Goal: Task Accomplishment & Management: Use online tool/utility

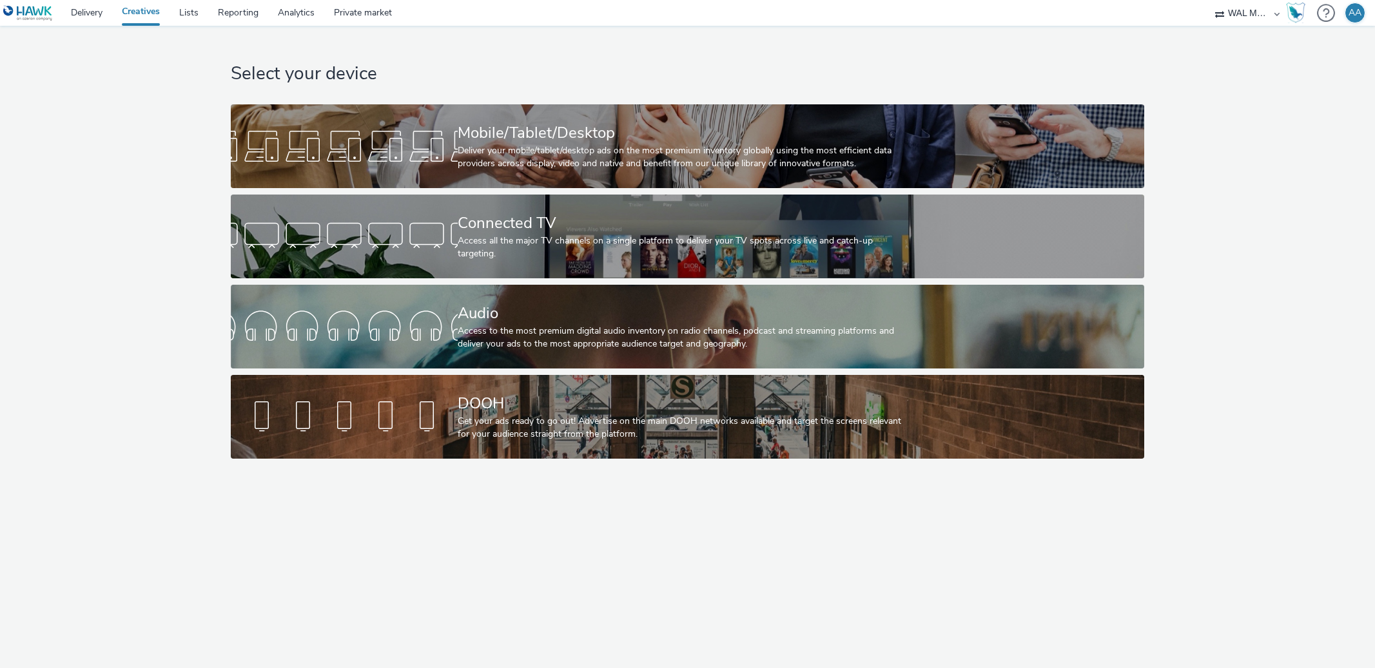
select select "10bae079-8a11-4fca-8b47-9e5fc357b551"
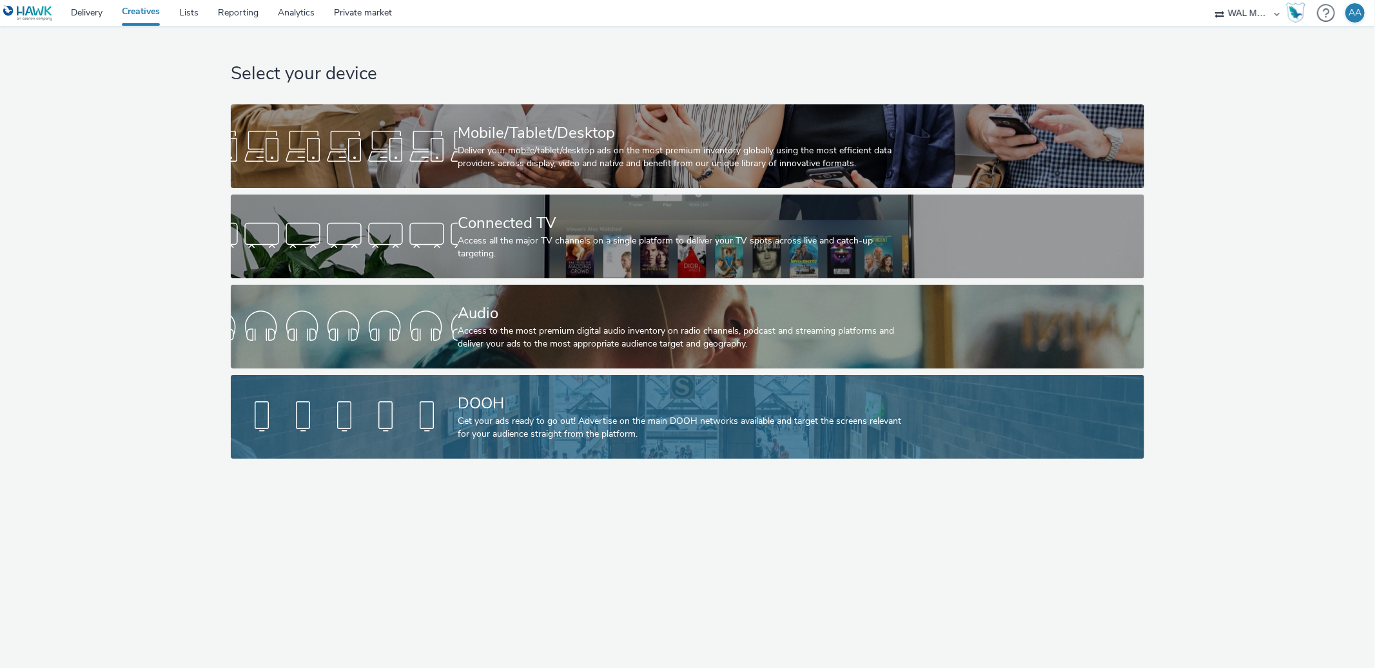
click at [668, 403] on div "DOOH" at bounding box center [685, 403] width 454 height 23
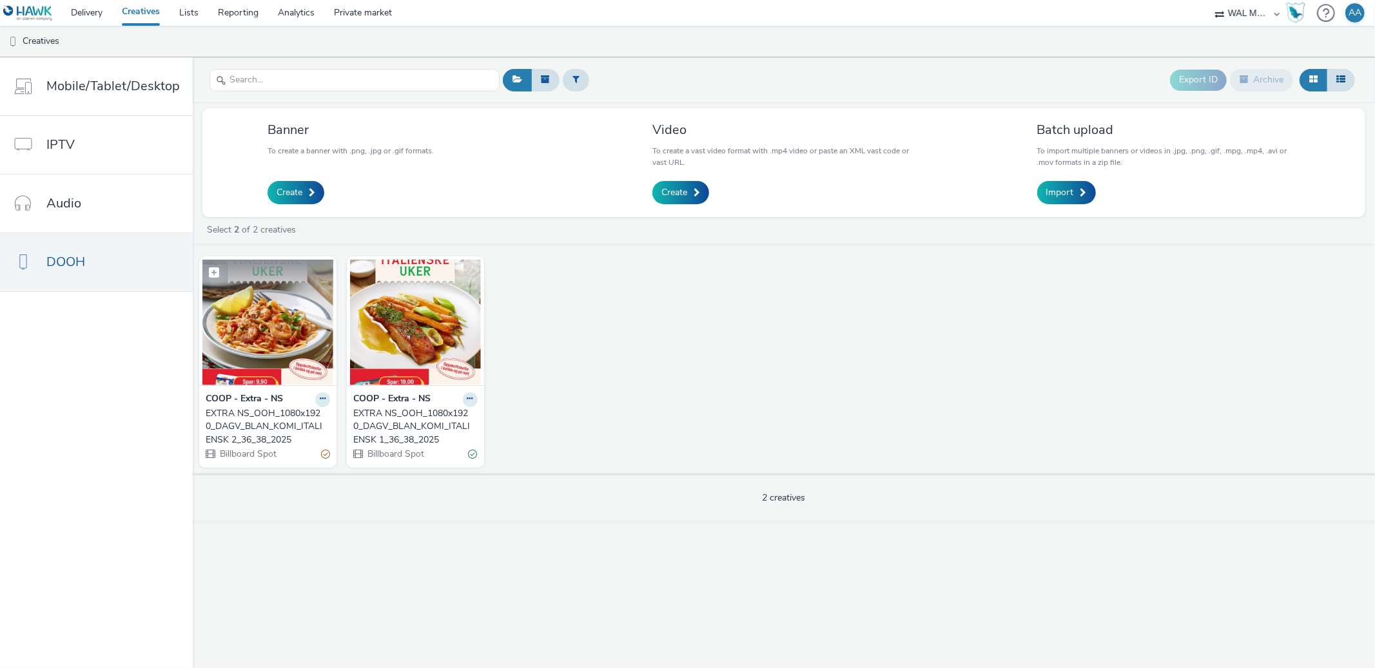
click at [306, 350] on img at bounding box center [267, 323] width 131 height 126
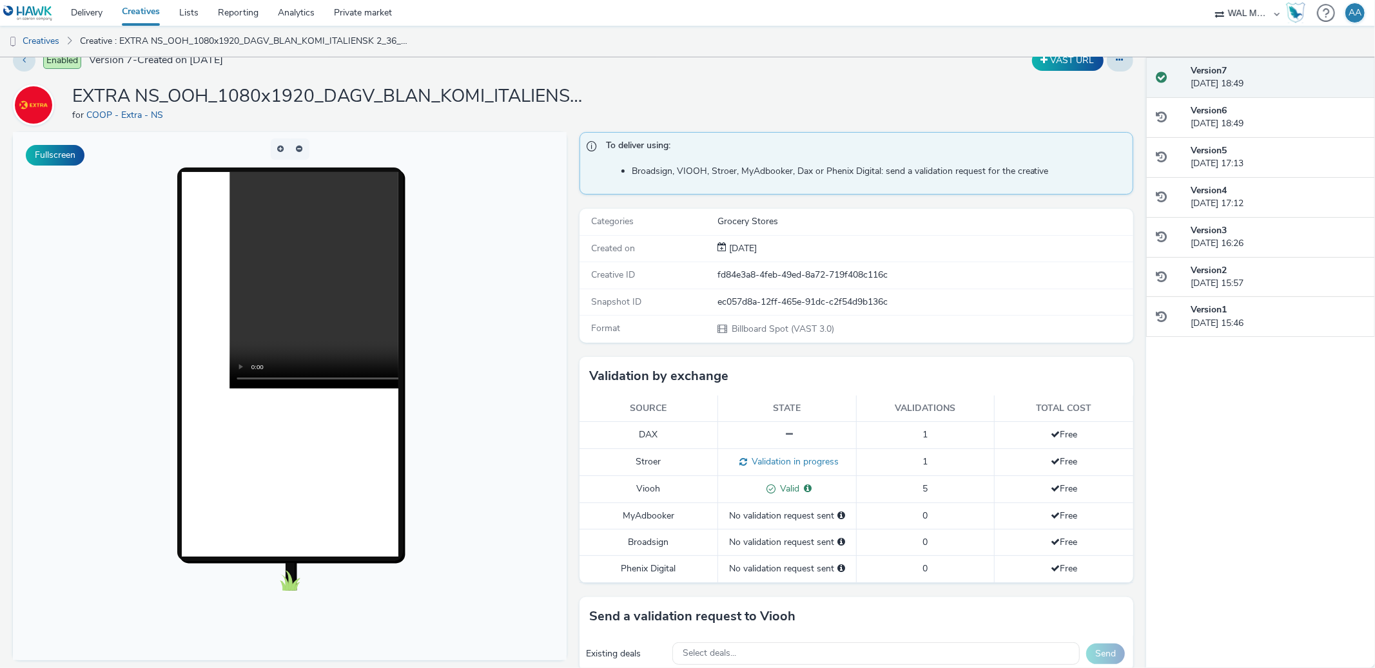
scroll to position [41, 0]
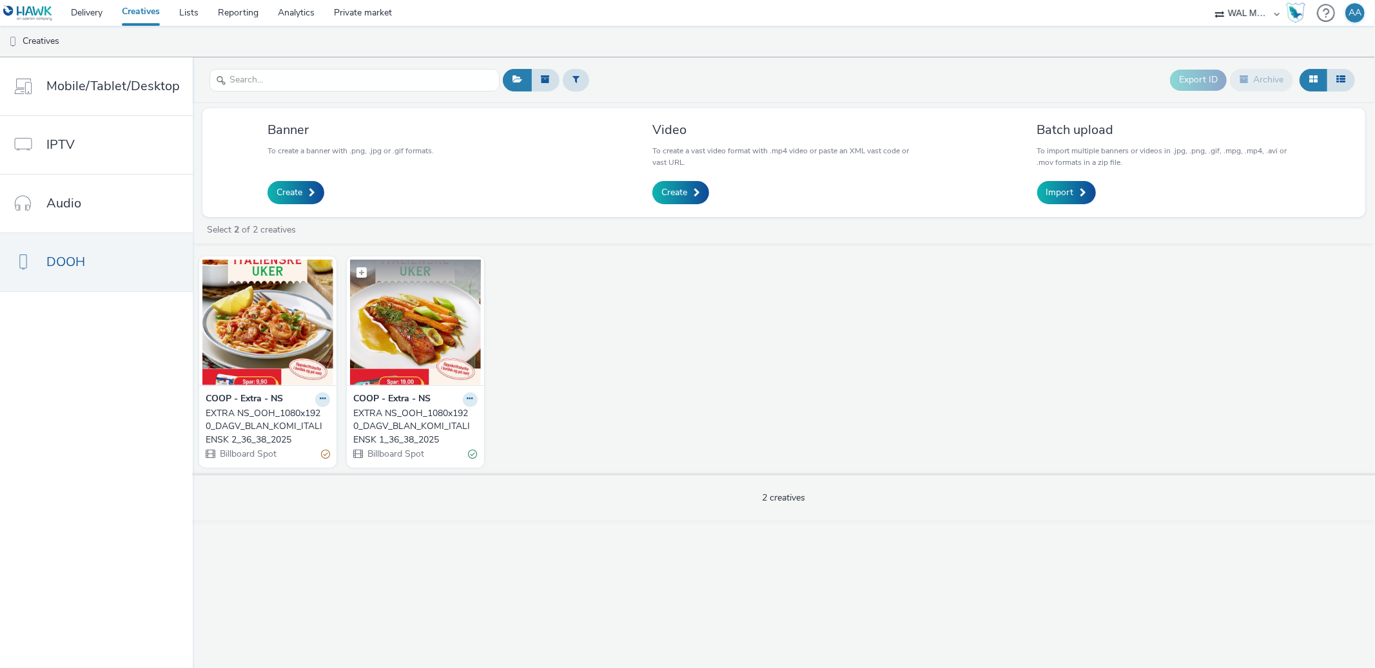
click at [395, 315] on img at bounding box center [415, 323] width 131 height 126
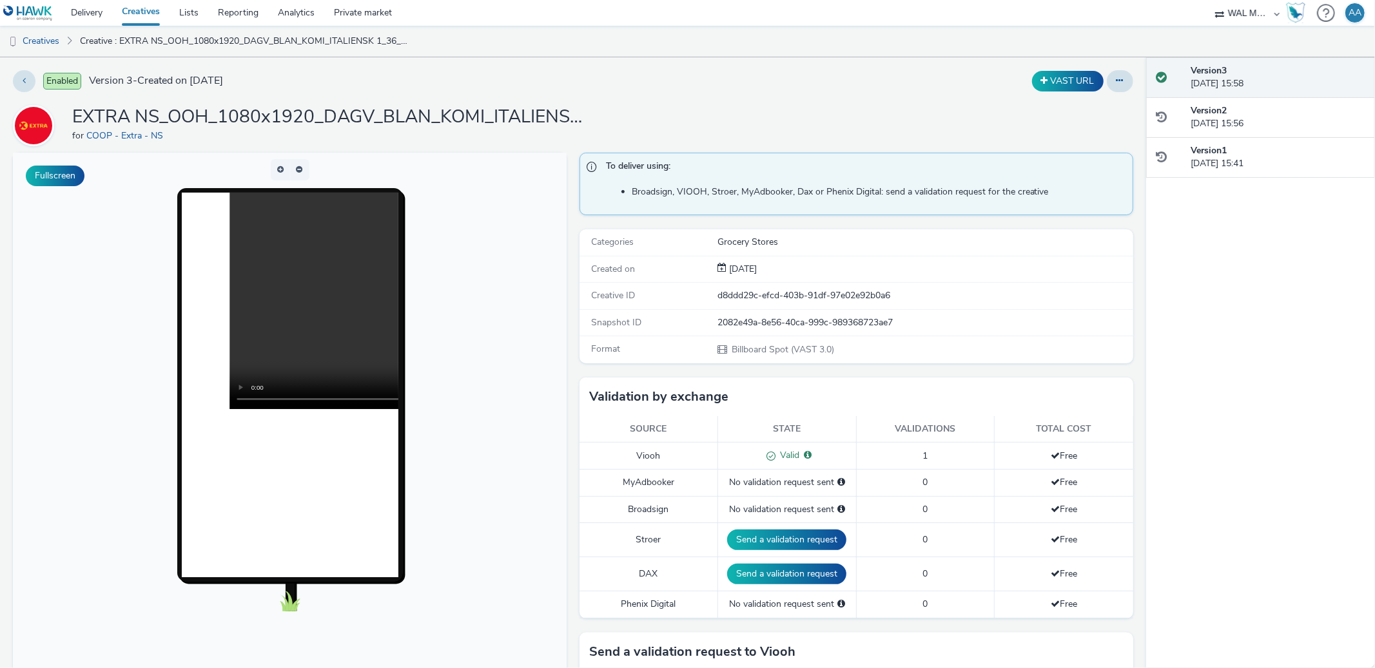
click at [713, 57] on div "Enabled Version 3 - Created on [DATE] VAST URL EXTRA NS_OOH_1080x1920_DAGV_BLAN…" at bounding box center [573, 362] width 1146 height 611
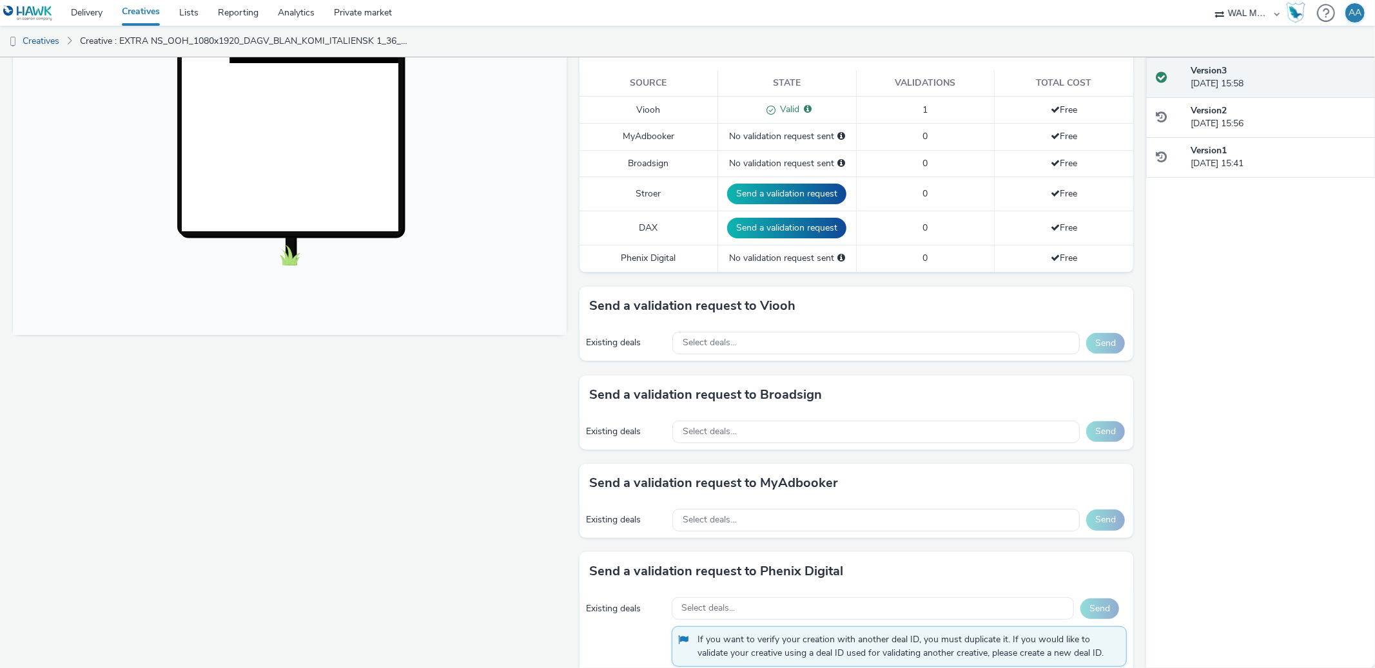
scroll to position [358, 0]
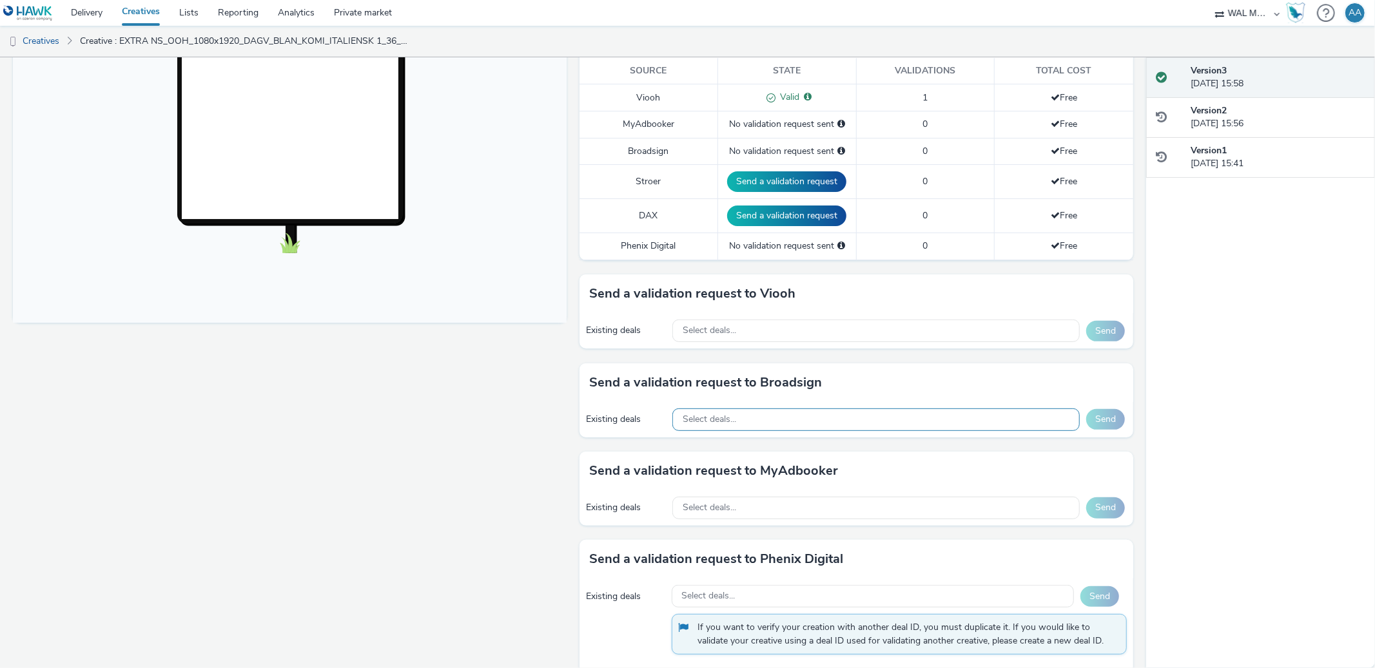
click at [733, 427] on div "Select deals..." at bounding box center [875, 420] width 407 height 23
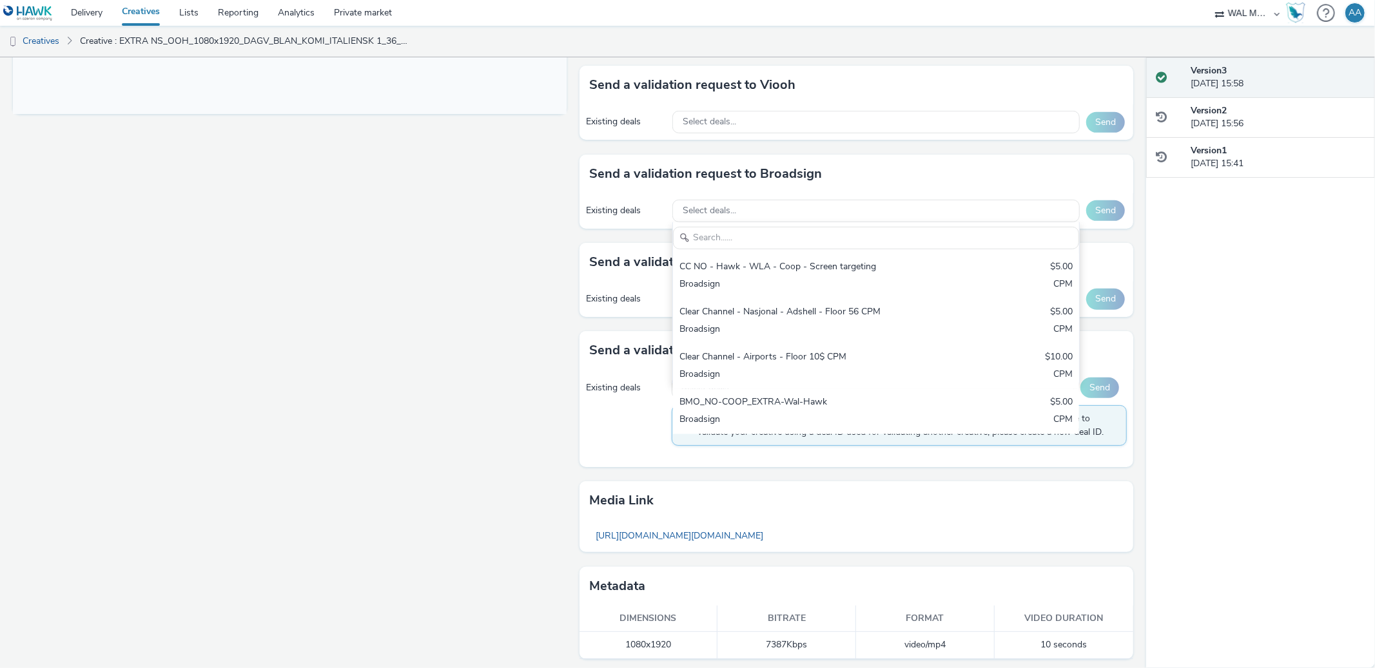
scroll to position [572, 0]
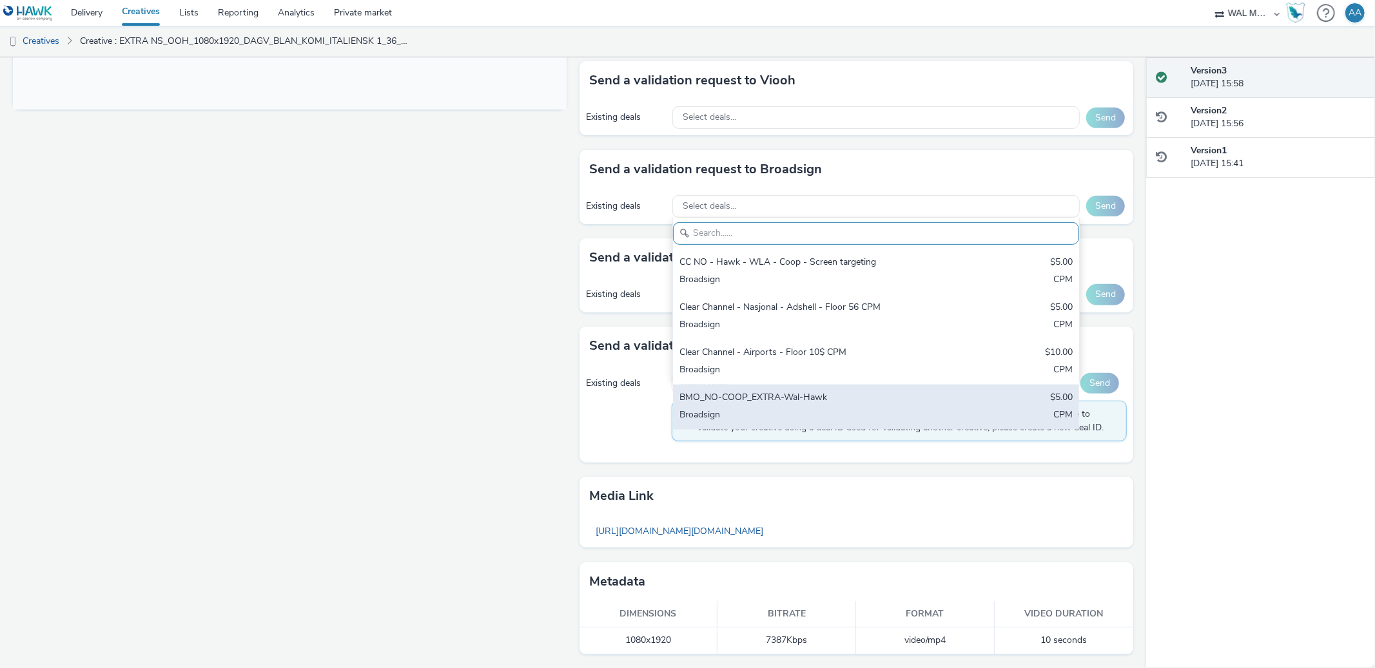
click at [760, 414] on div "Broadsign" at bounding box center [809, 416] width 260 height 15
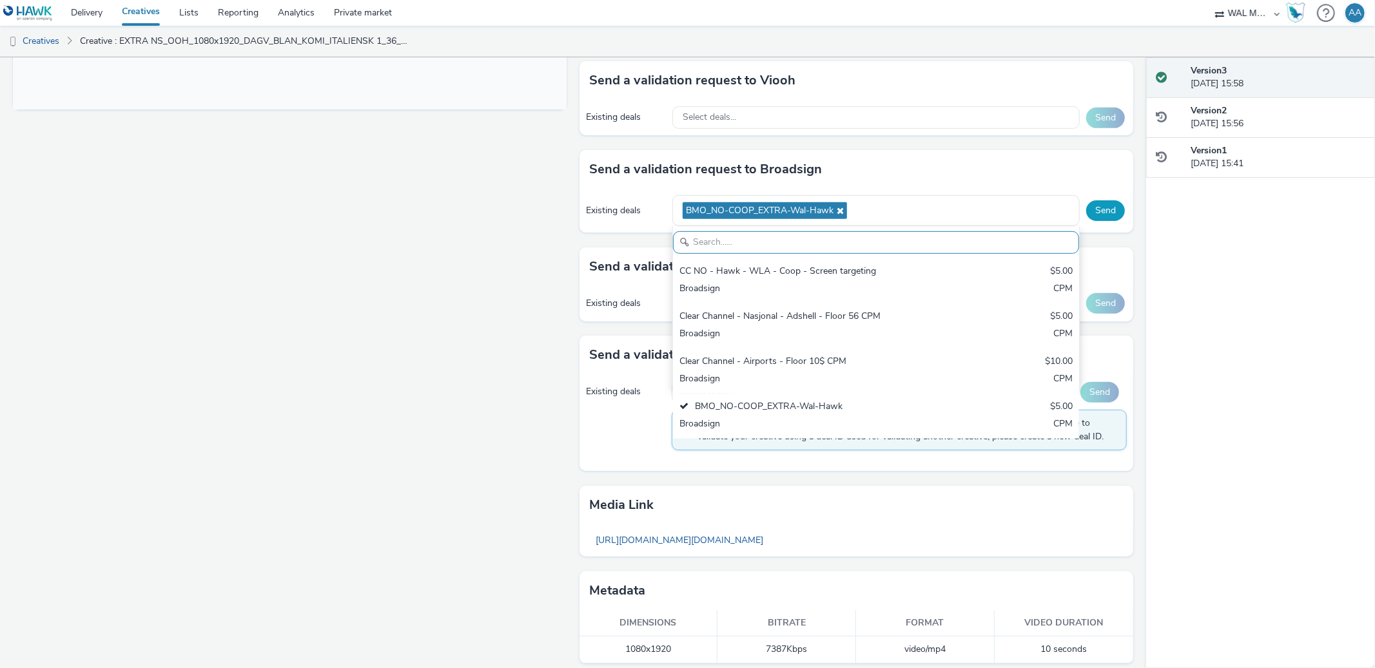
click at [1099, 207] on button "Send" at bounding box center [1105, 210] width 39 height 21
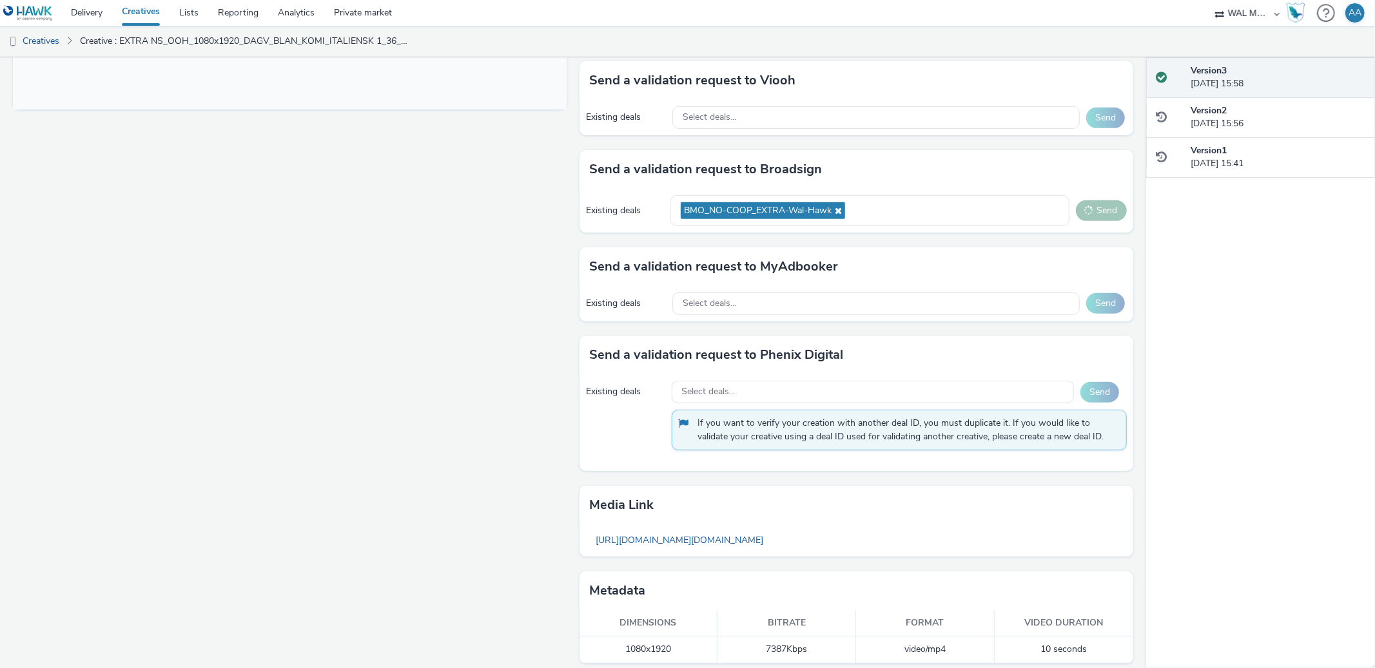
scroll to position [569, 0]
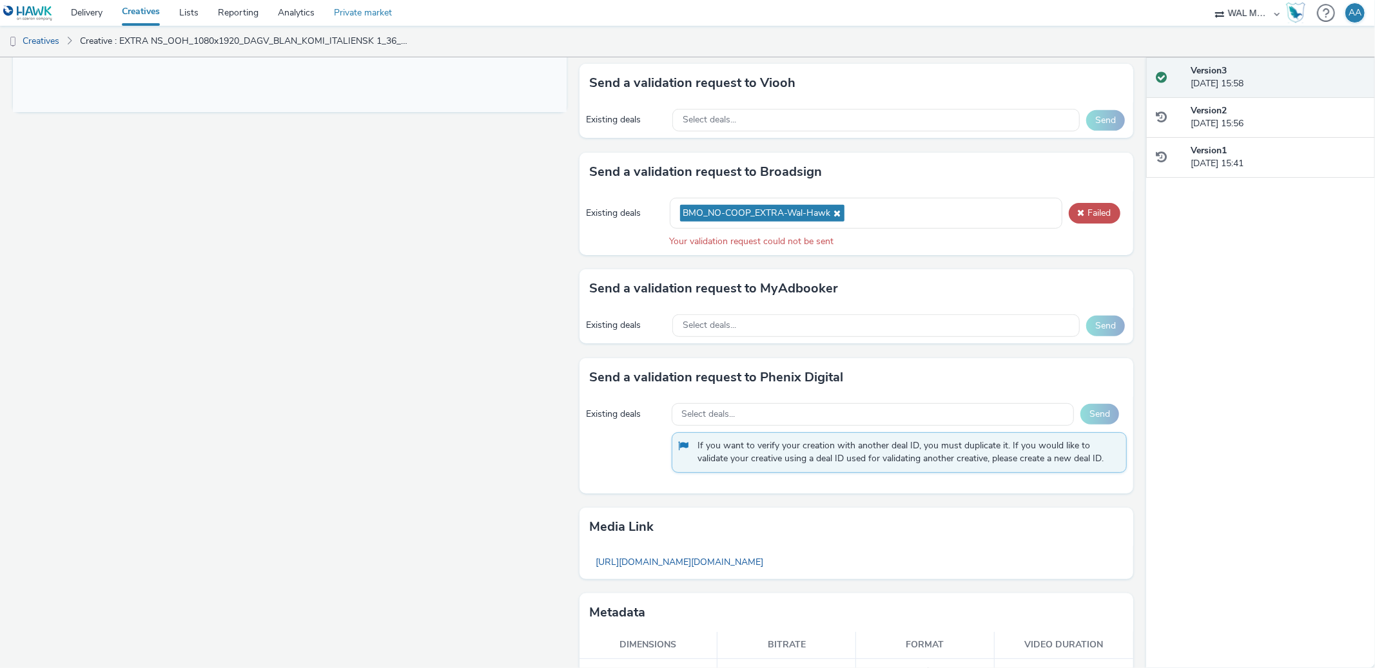
click at [383, 17] on link "Private market" at bounding box center [362, 13] width 77 height 26
